Goal: Task Accomplishment & Management: Use online tool/utility

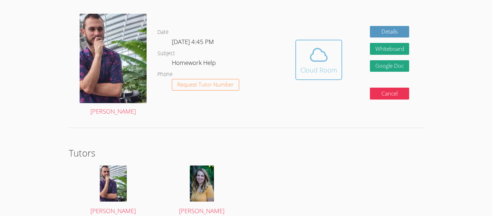
scroll to position [176, 0]
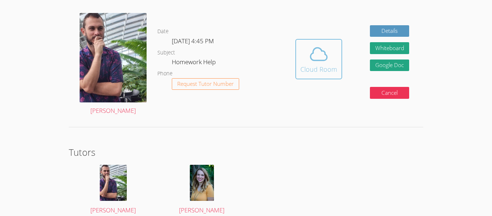
click at [313, 48] on icon at bounding box center [319, 54] width 20 height 20
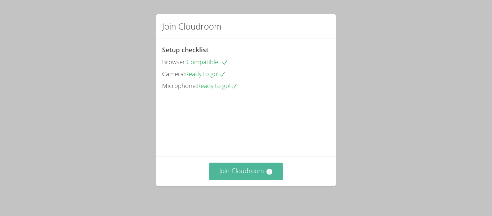
click at [248, 169] on button "Join Cloudroom" at bounding box center [246, 171] width 74 height 18
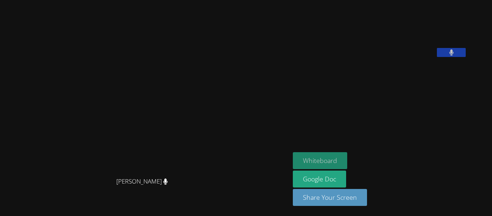
click at [323, 156] on button "Whiteboard" at bounding box center [320, 160] width 54 height 17
click at [181, 193] on div "[PERSON_NAME]" at bounding box center [145, 187] width 284 height 29
click at [168, 186] on span "[PERSON_NAME]" at bounding box center [141, 181] width 51 height 10
click at [465, 57] on button at bounding box center [451, 52] width 29 height 9
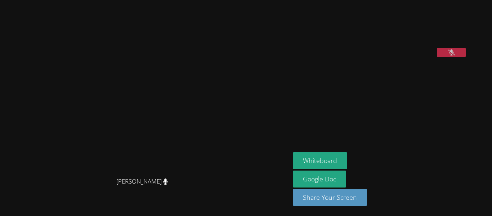
click at [455, 55] on icon at bounding box center [451, 52] width 8 height 6
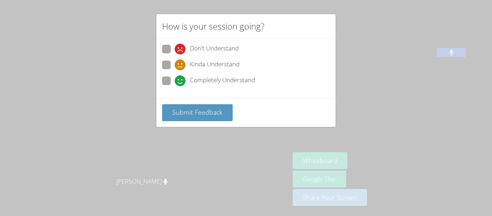
click at [175, 86] on span at bounding box center [175, 86] width 0 height 0
click at [175, 82] on input "Completely Understand" at bounding box center [178, 79] width 6 height 6
radio input "true"
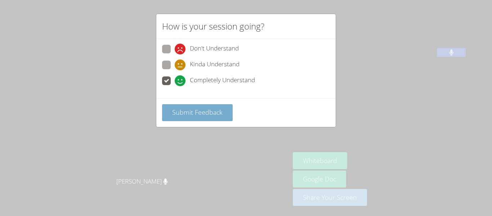
click at [199, 109] on span "Submit Feedback" at bounding box center [197, 112] width 50 height 9
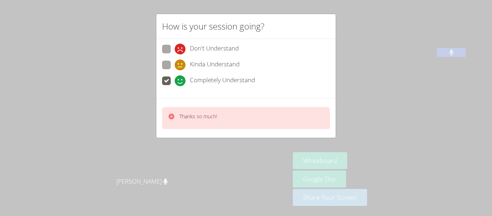
click at [200, 112] on div "Thanks so much!" at bounding box center [246, 118] width 168 height 22
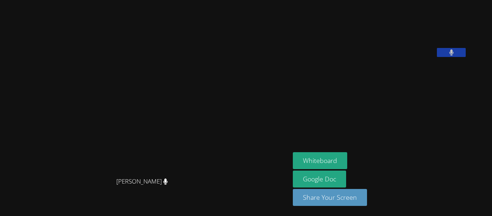
click at [172, 115] on video at bounding box center [145, 94] width 108 height 160
click at [199, 110] on video at bounding box center [145, 94] width 108 height 160
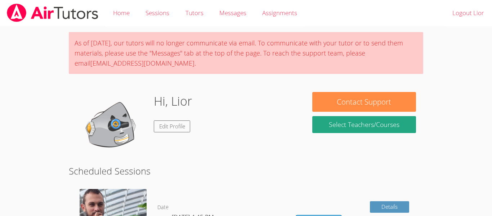
scroll to position [176, 0]
